Goal: Task Accomplishment & Management: Manage account settings

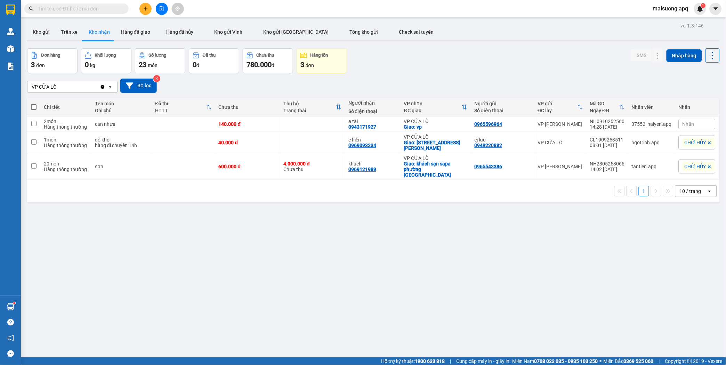
click at [386, 219] on div "ver 1.8.146 Kho gửi Trên xe Kho nhận Hàng đã giao Hàng đã hủy Kho gửi Vinh Kho …" at bounding box center [373, 203] width 698 height 365
click at [314, 60] on div "3 đơn" at bounding box center [321, 65] width 43 height 10
click at [668, 5] on span "maisuong.apq" at bounding box center [670, 8] width 47 height 9
click at [666, 23] on span "Đăng xuất" at bounding box center [674, 22] width 32 height 8
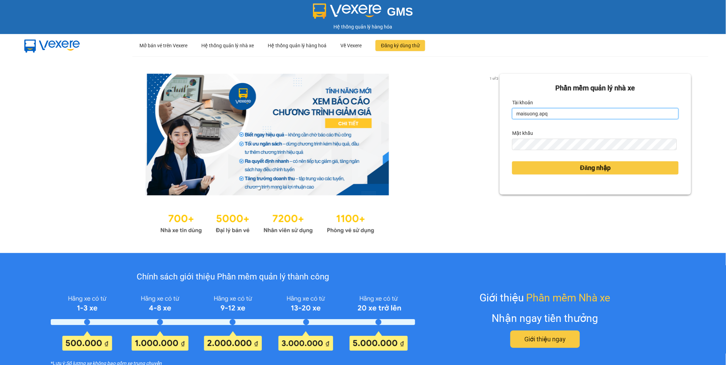
click at [555, 115] on input "maisuong.apq" at bounding box center [595, 113] width 166 height 11
type input "ngotrinh.apq"
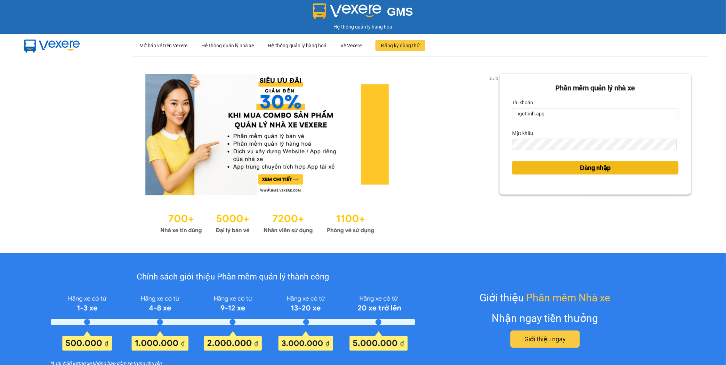
click at [556, 164] on button "Đăng nhập" at bounding box center [595, 167] width 166 height 13
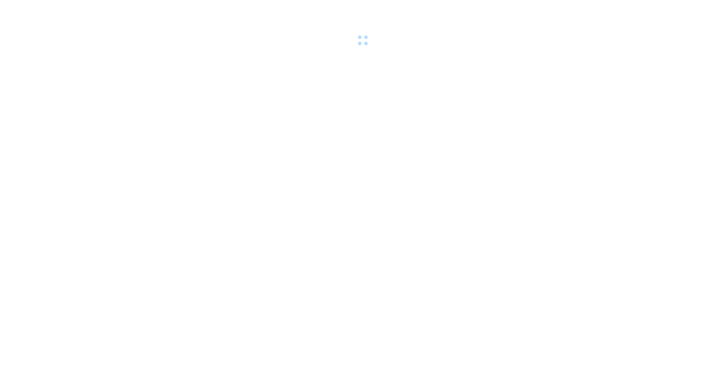
click at [575, 164] on body at bounding box center [363, 182] width 726 height 365
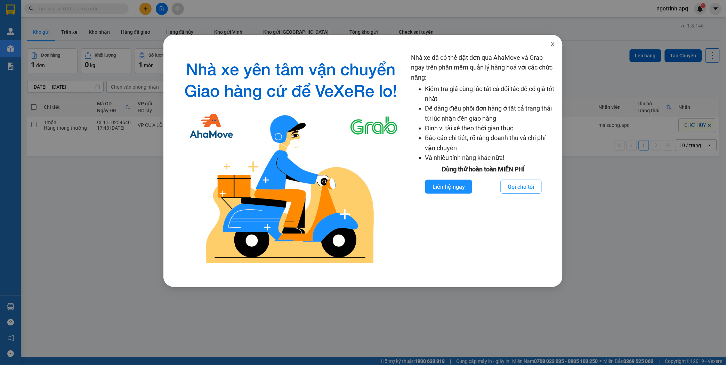
click at [550, 42] on icon "close" at bounding box center [553, 44] width 6 height 6
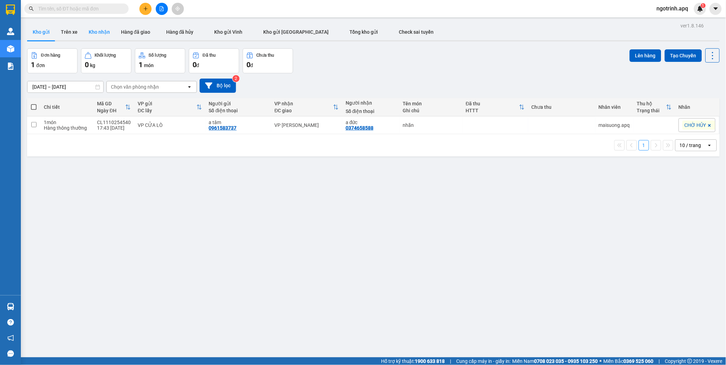
click at [91, 30] on button "Kho nhận" at bounding box center [99, 32] width 32 height 17
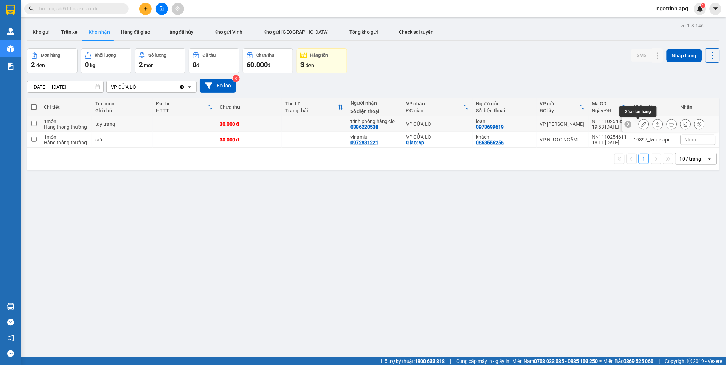
click at [641, 124] on icon at bounding box center [643, 124] width 5 height 5
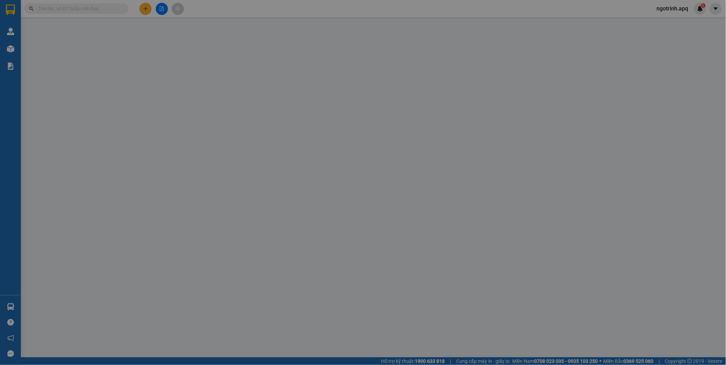
type input "0973699619"
type input "loan"
type input "0386220538"
type input "trinh phòng hàng clo"
type input "0"
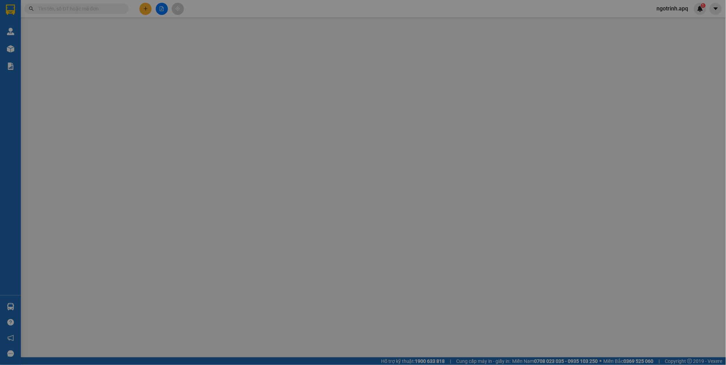
type input "30.000"
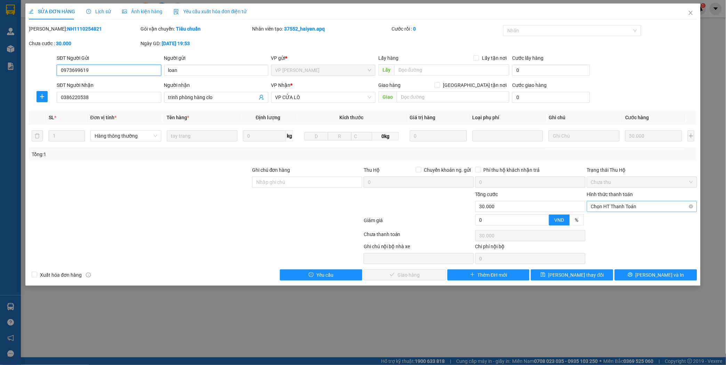
click at [640, 205] on span "Chọn HT Thanh Toán" at bounding box center [642, 206] width 102 height 10
click at [613, 221] on div "Tại văn phòng" at bounding box center [642, 220] width 102 height 8
type input "0"
click at [390, 273] on span "[PERSON_NAME] và Giao hàng" at bounding box center [410, 275] width 67 height 8
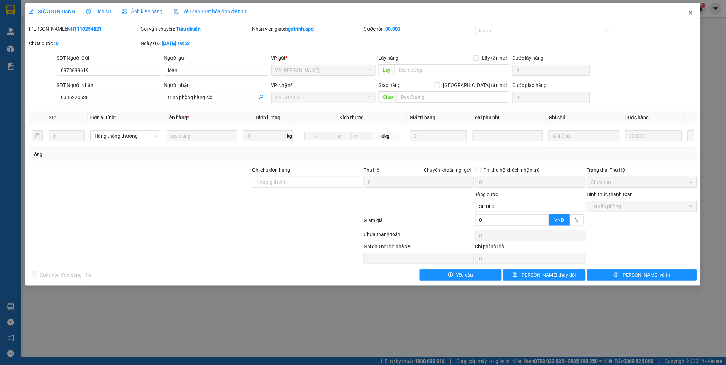
click at [689, 11] on icon "close" at bounding box center [690, 13] width 4 height 4
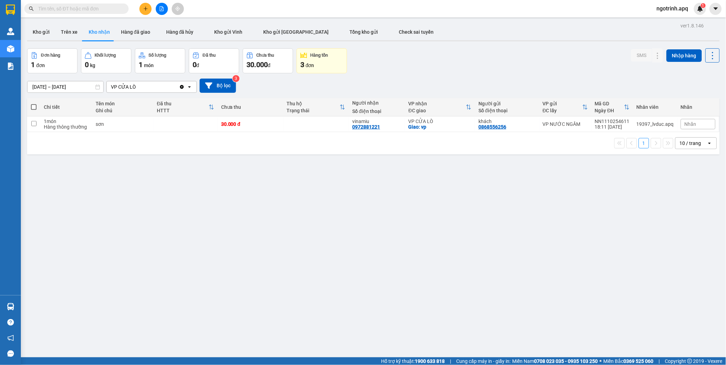
click at [51, 6] on input "text" at bounding box center [79, 9] width 82 height 8
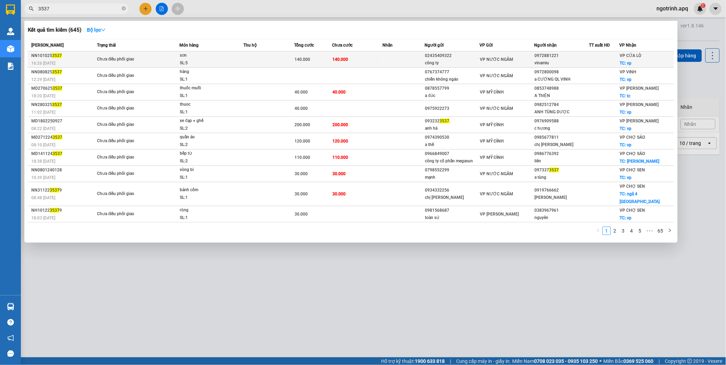
type input "3537"
click at [350, 56] on td "140.000" at bounding box center [357, 59] width 50 height 16
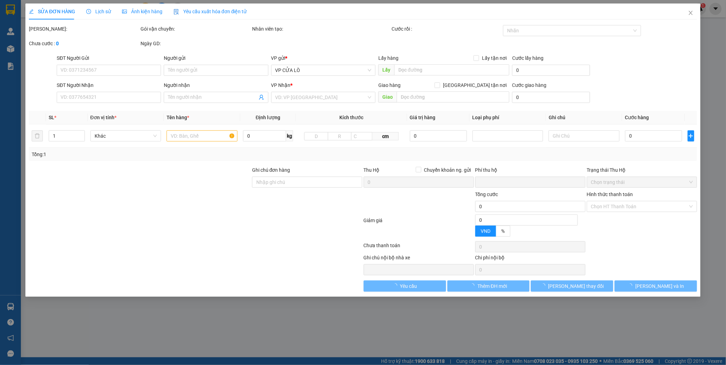
type input "02435409322"
type input "công ty"
type input "0972881221"
type input "vinamiu"
checkbox input "true"
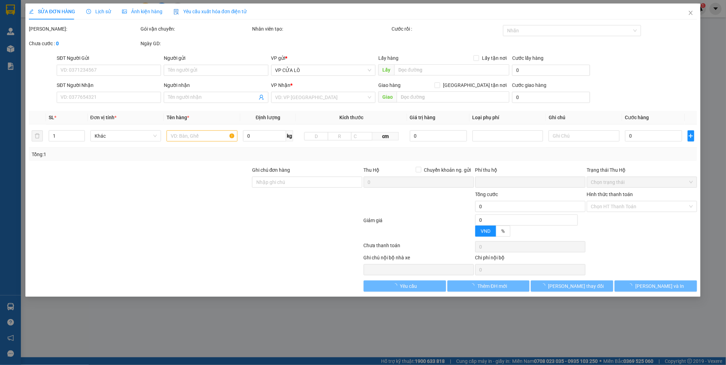
type input "vp"
type input "0"
type input "140.000"
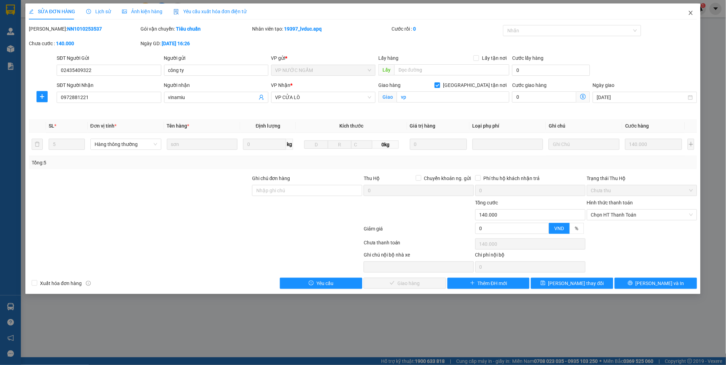
click at [690, 9] on span "Close" at bounding box center [690, 12] width 19 height 19
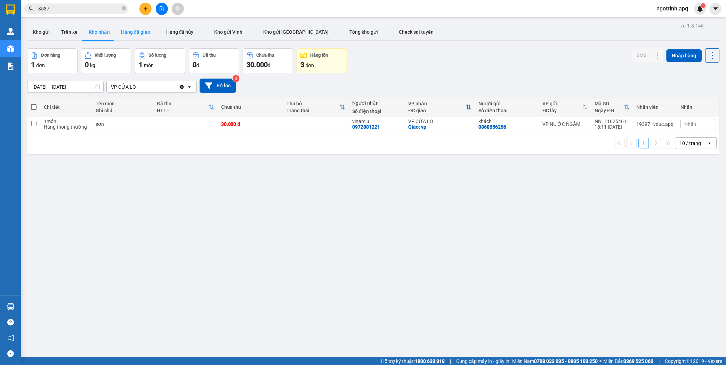
click at [124, 29] on button "Hàng đã giao" at bounding box center [135, 32] width 40 height 17
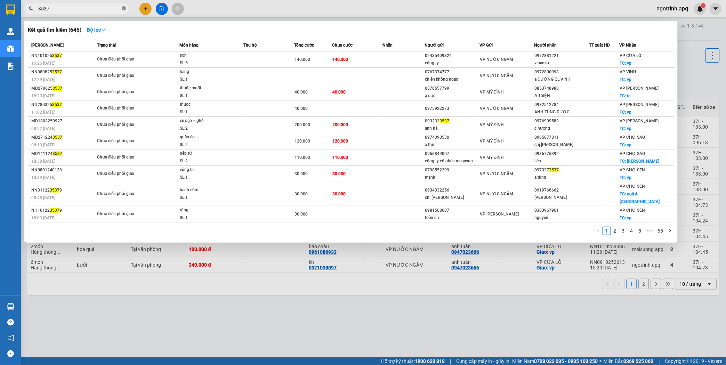
click at [123, 6] on span at bounding box center [124, 9] width 4 height 7
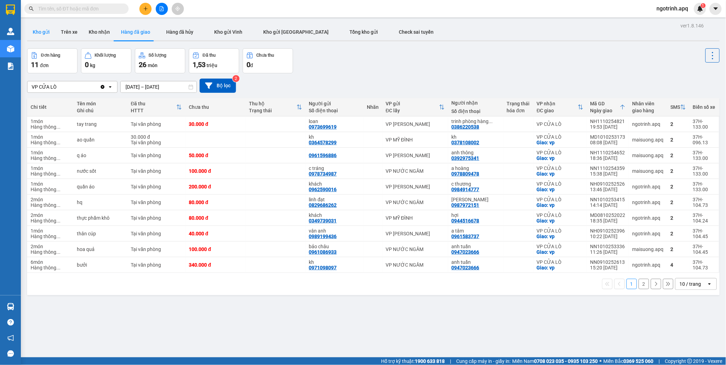
click at [39, 32] on button "Kho gửi" at bounding box center [41, 32] width 28 height 17
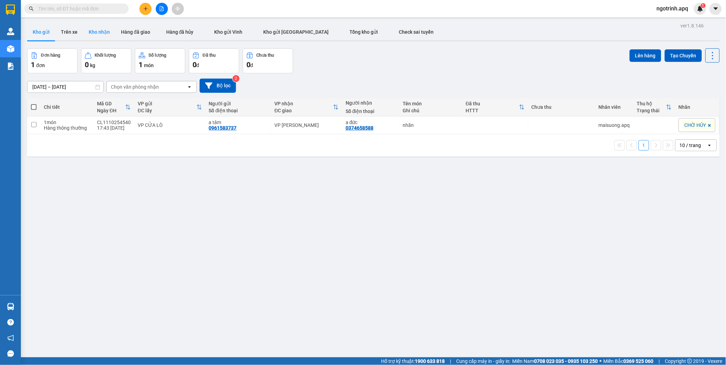
click at [89, 31] on button "Kho nhận" at bounding box center [99, 32] width 32 height 17
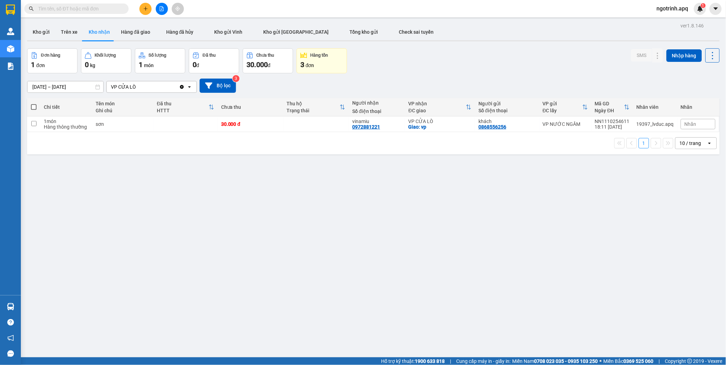
click at [221, 102] on div "Chưa thu" at bounding box center [250, 107] width 59 height 14
click at [84, 5] on input "text" at bounding box center [79, 9] width 82 height 8
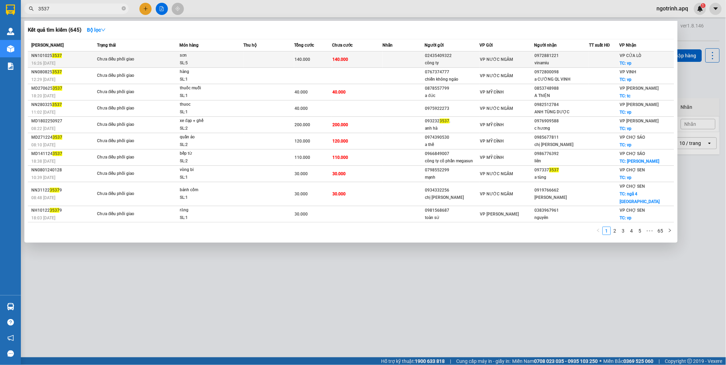
type input "3537"
click at [453, 53] on div "02435409322" at bounding box center [452, 55] width 54 height 7
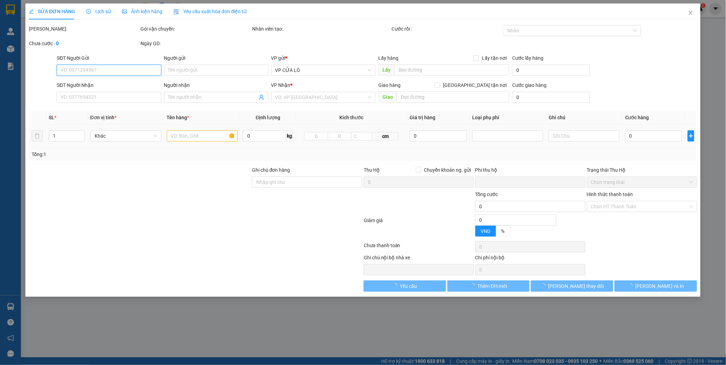
type input "02435409322"
type input "công ty"
type input "0972881221"
type input "vinamiu"
checkbox input "true"
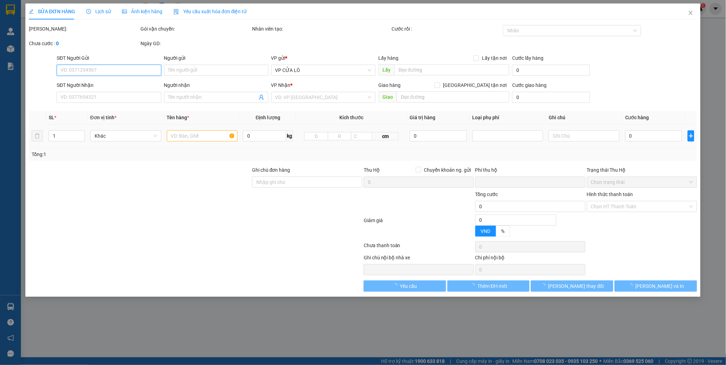
type input "vp"
type input "0"
type input "140.000"
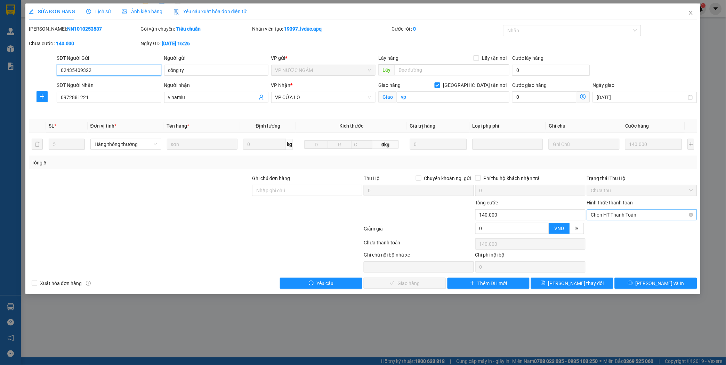
click at [617, 213] on span "Chọn HT Thanh Toán" at bounding box center [642, 215] width 102 height 10
click at [616, 226] on div "Tại văn phòng" at bounding box center [642, 229] width 102 height 8
type input "0"
click at [414, 280] on span "[PERSON_NAME] và Giao hàng" at bounding box center [410, 283] width 67 height 8
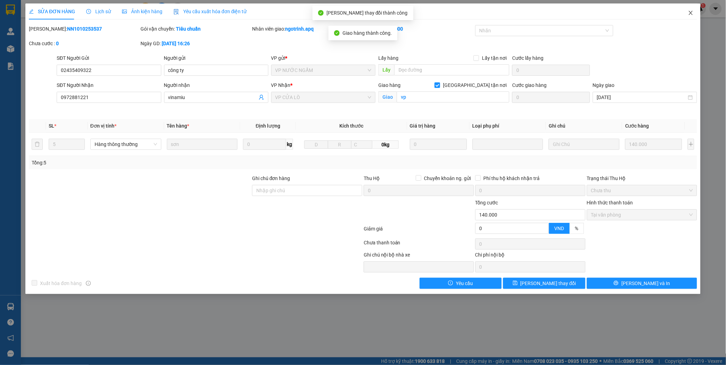
click at [692, 11] on icon "close" at bounding box center [691, 13] width 6 height 6
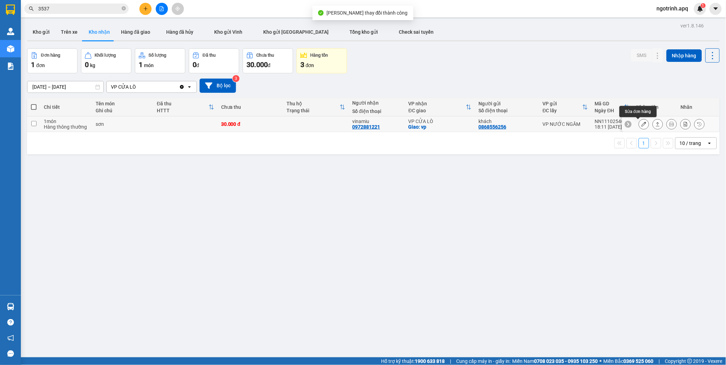
click at [641, 124] on icon at bounding box center [643, 124] width 5 height 5
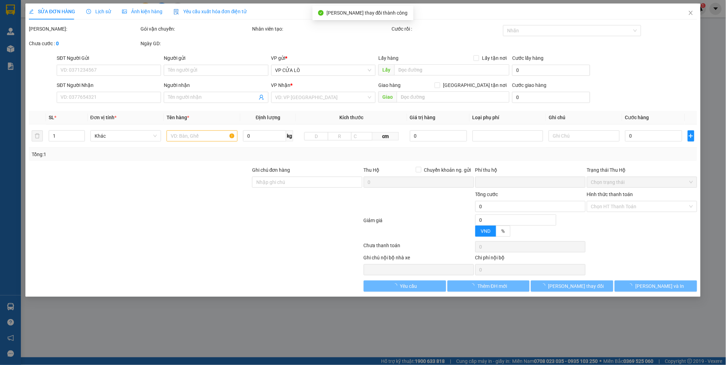
type input "0868556256"
type input "khách"
type input "0972881221"
type input "vinamiu"
checkbox input "true"
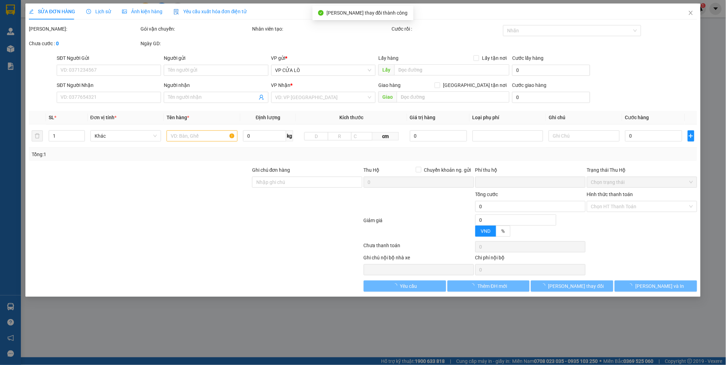
type input "vp"
type input "0"
type input "30.000"
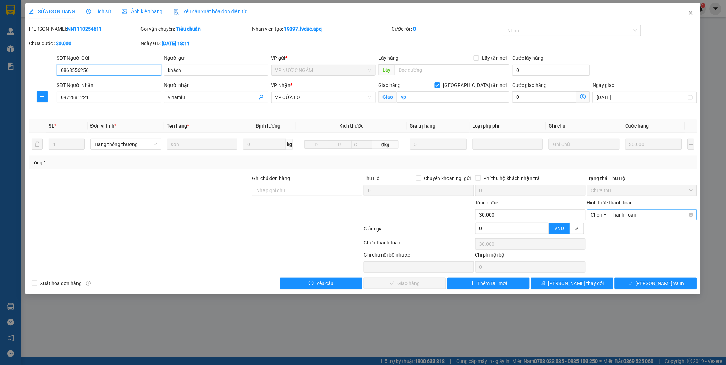
click at [634, 216] on span "Chọn HT Thanh Toán" at bounding box center [642, 215] width 102 height 10
click at [624, 229] on div "Tại văn phòng" at bounding box center [642, 229] width 102 height 8
type input "0"
click at [394, 284] on span "[PERSON_NAME] và Giao hàng" at bounding box center [410, 283] width 67 height 8
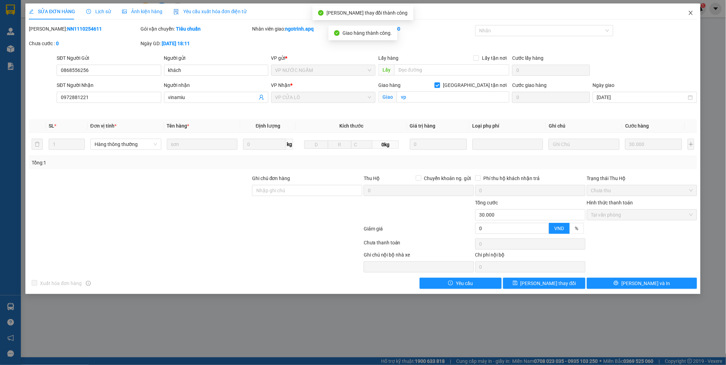
click at [691, 11] on icon "close" at bounding box center [691, 13] width 6 height 6
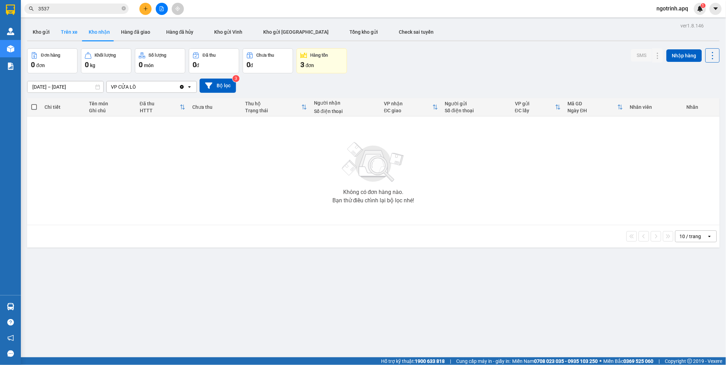
click at [68, 30] on button "Trên xe" at bounding box center [69, 32] width 28 height 17
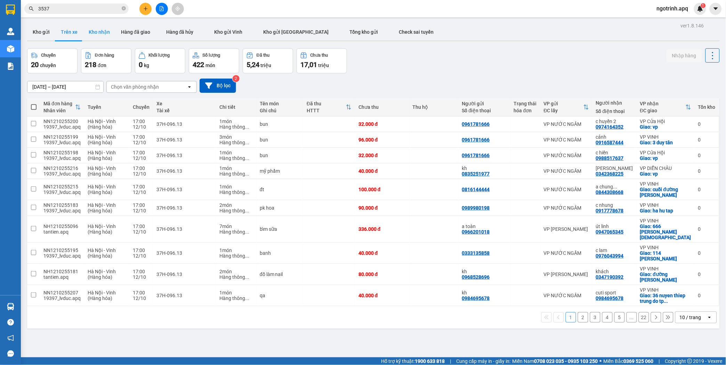
click at [97, 32] on button "Kho nhận" at bounding box center [99, 32] width 32 height 17
type input "[DATE] – [DATE]"
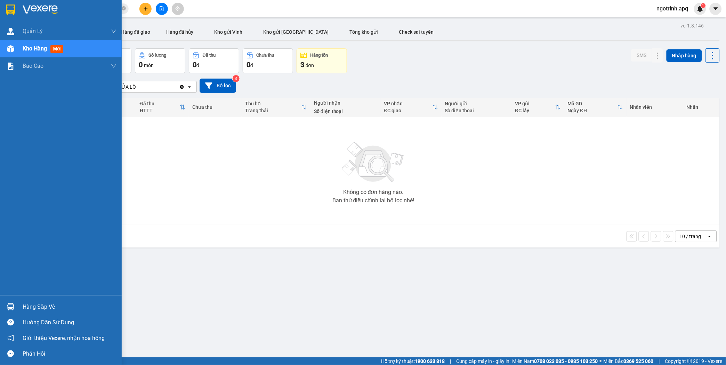
click at [19, 305] on div "Hàng sắp về" at bounding box center [61, 307] width 122 height 16
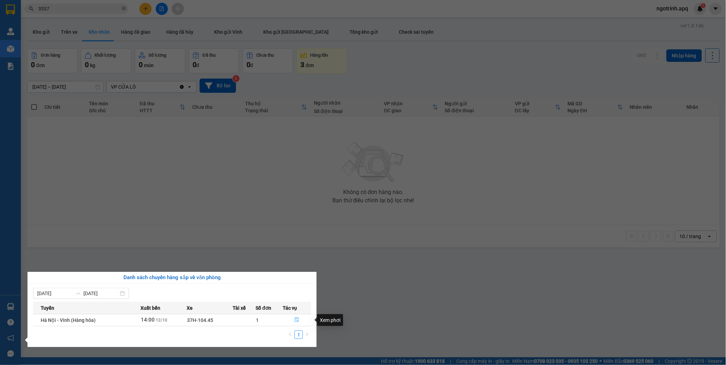
click at [296, 317] on button "button" at bounding box center [297, 319] width 28 height 11
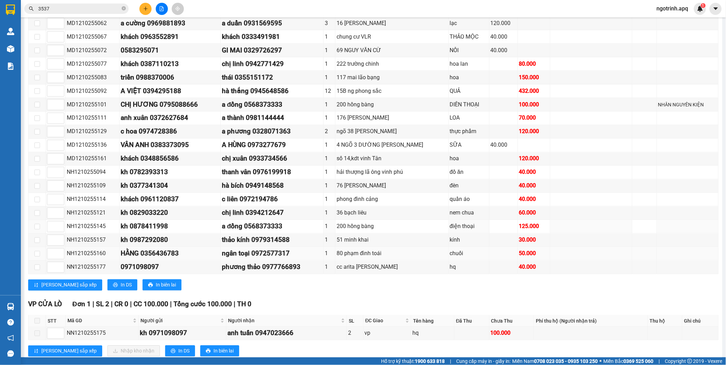
scroll to position [315, 0]
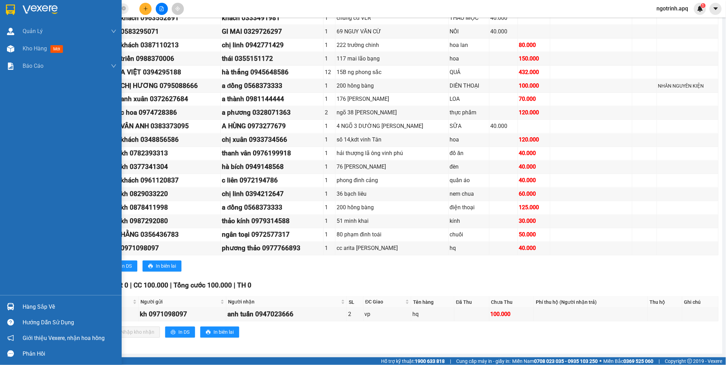
click at [44, 305] on div "Hàng sắp về" at bounding box center [70, 307] width 94 height 10
click at [16, 158] on div "Quản [PERSON_NAME] lý thu hộ Quản lý giao nhận mới Quản lý kiểm kho Kho hàng mớ…" at bounding box center [61, 182] width 122 height 365
click at [46, 49] on span "Kho hàng" at bounding box center [35, 48] width 24 height 7
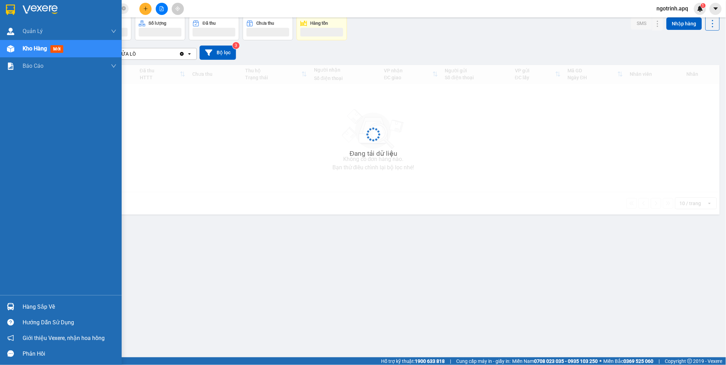
scroll to position [32, 0]
